Goal: Task Accomplishment & Management: Manage account settings

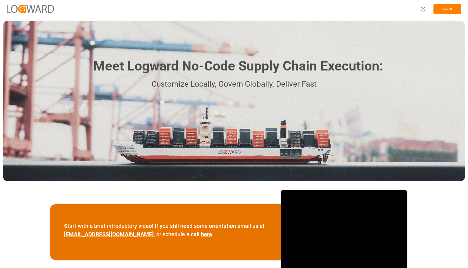
click at [440, 6] on button "Log In" at bounding box center [447, 9] width 28 height 10
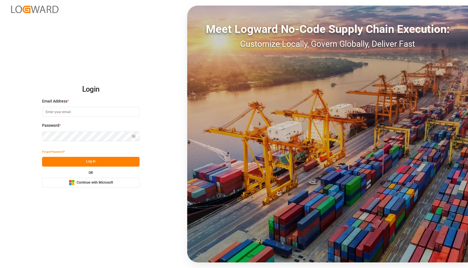
click at [95, 183] on span "Continue with Microsoft" at bounding box center [95, 182] width 36 height 5
